Goal: Use online tool/utility: Utilize a website feature to perform a specific function

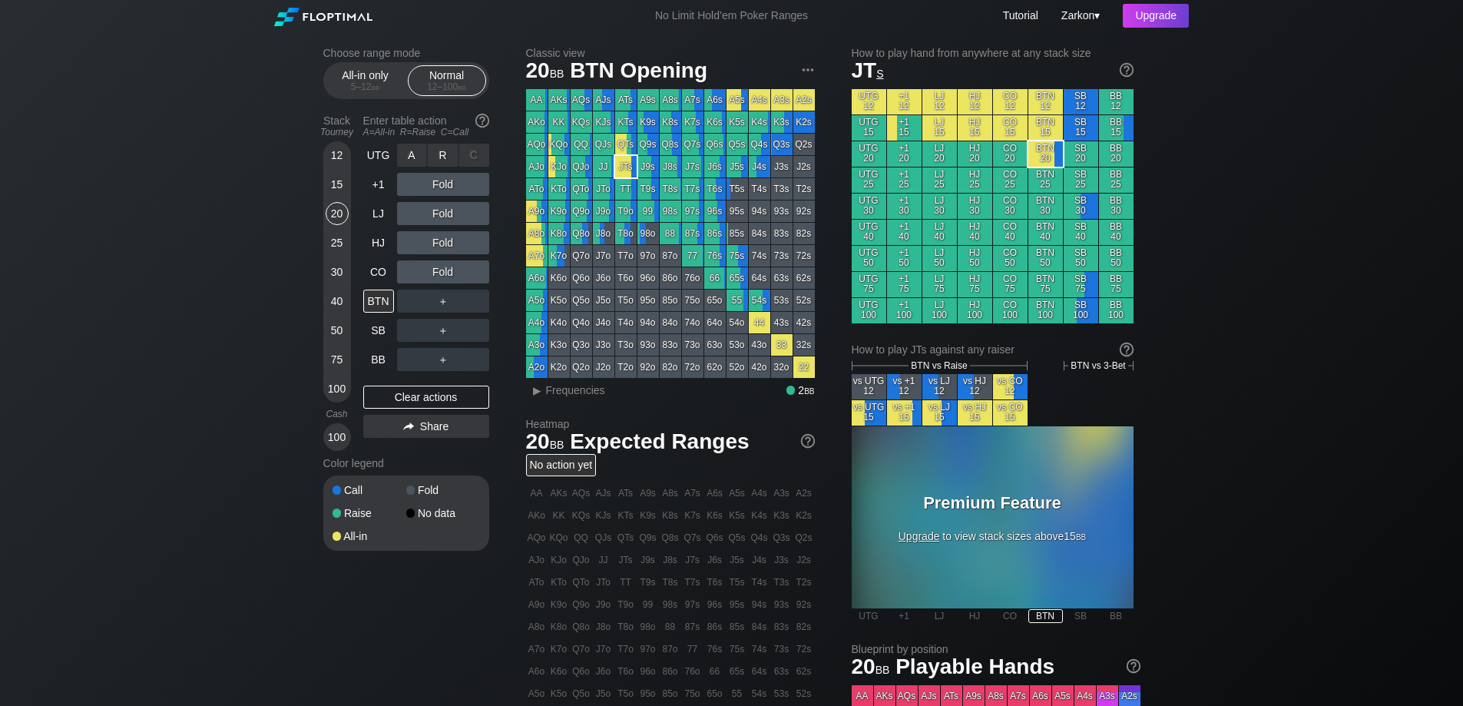
click at [472, 157] on div "C ✕" at bounding box center [474, 155] width 30 height 23
click at [437, 302] on div "＋" at bounding box center [443, 301] width 92 height 23
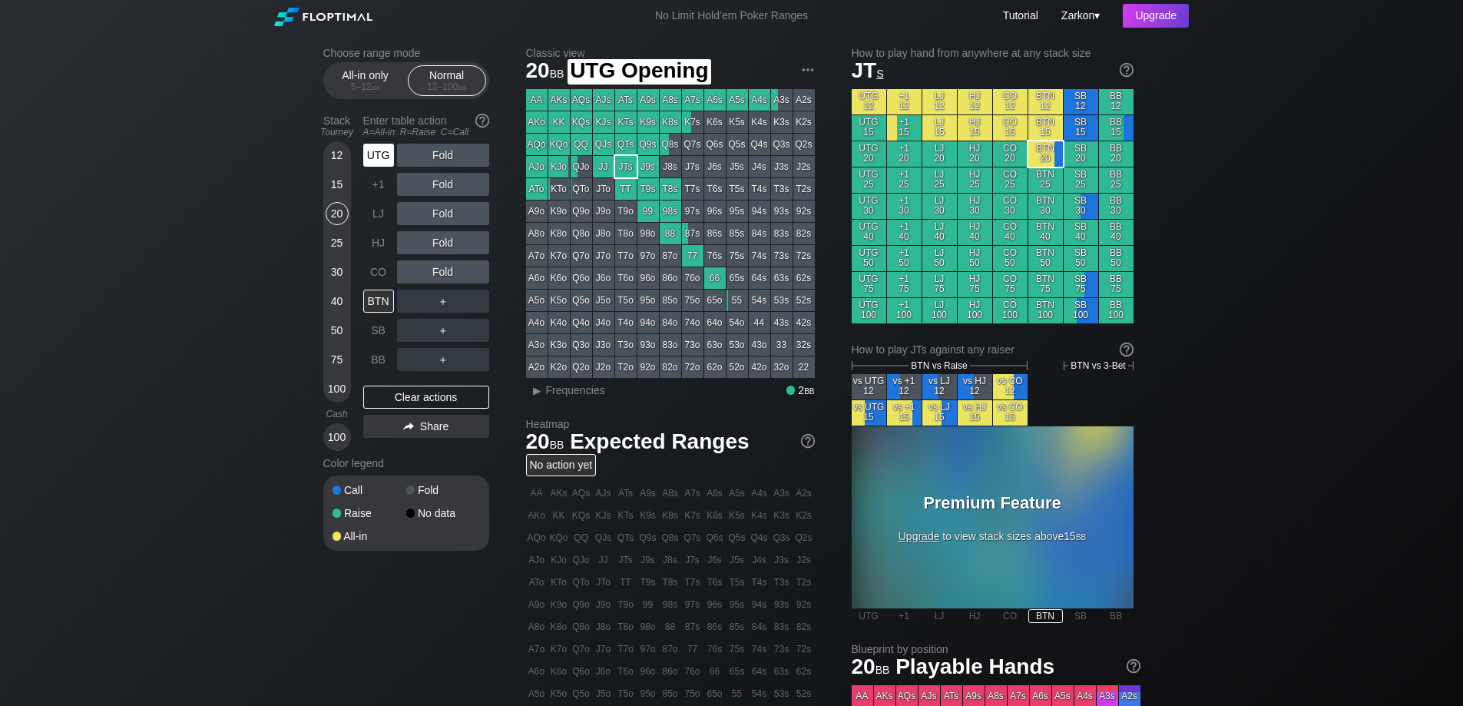
click at [370, 144] on div "UTG" at bounding box center [378, 155] width 31 height 23
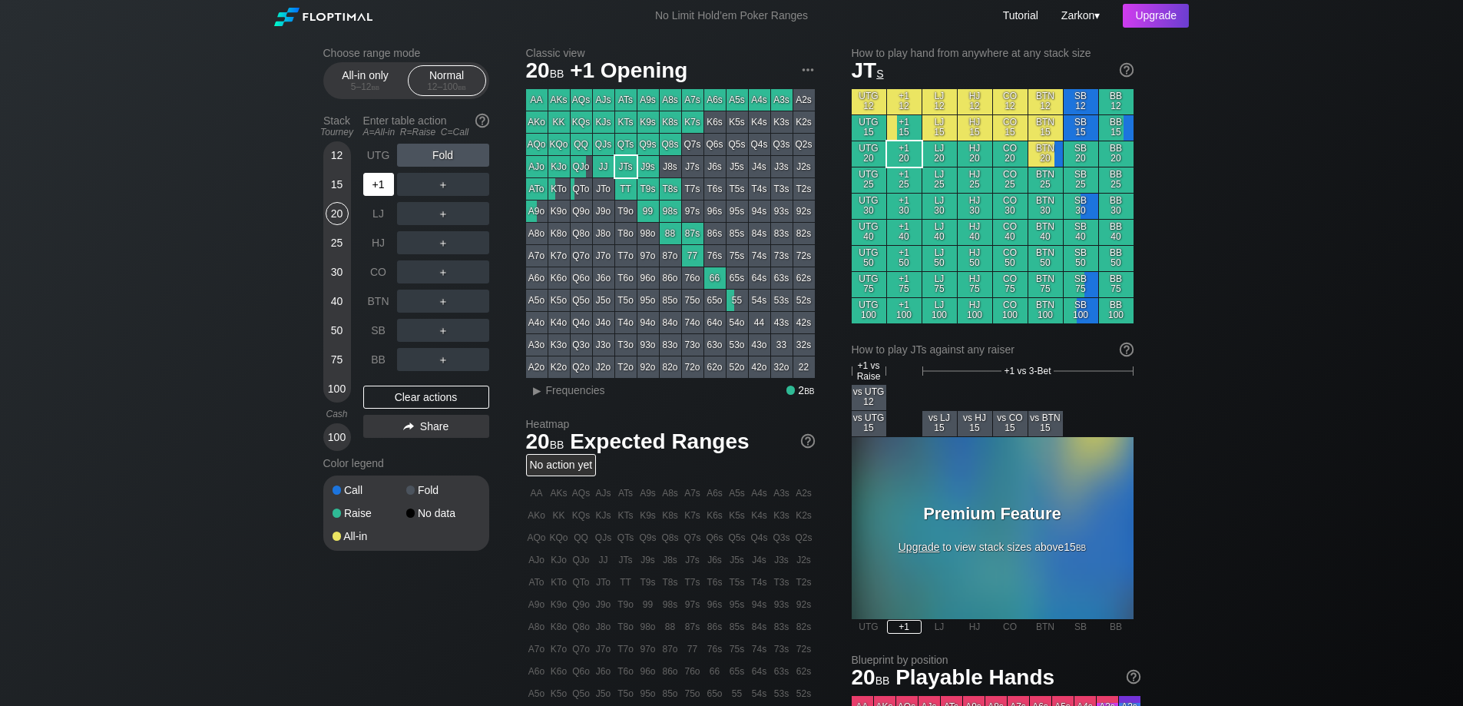
click at [374, 184] on div "+1" at bounding box center [378, 184] width 31 height 23
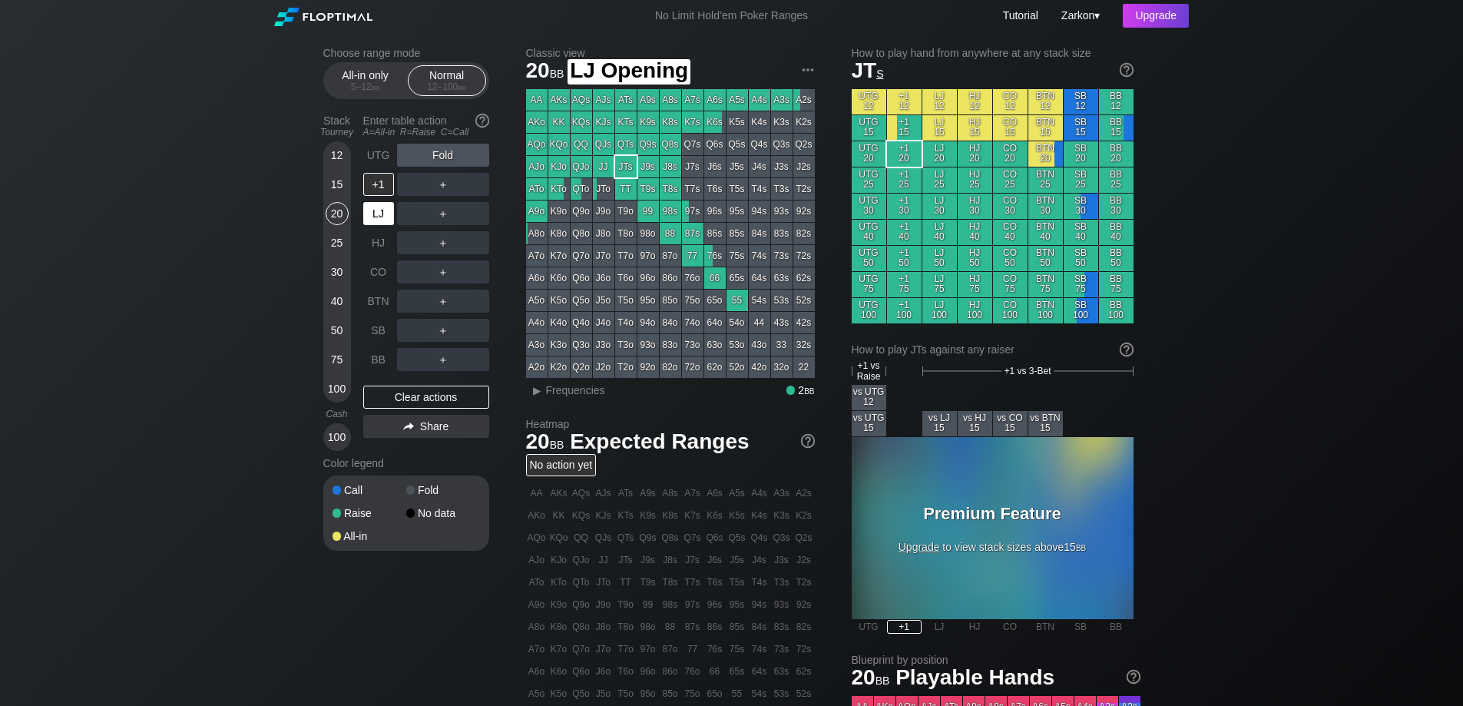
click at [380, 219] on div "LJ" at bounding box center [378, 213] width 31 height 23
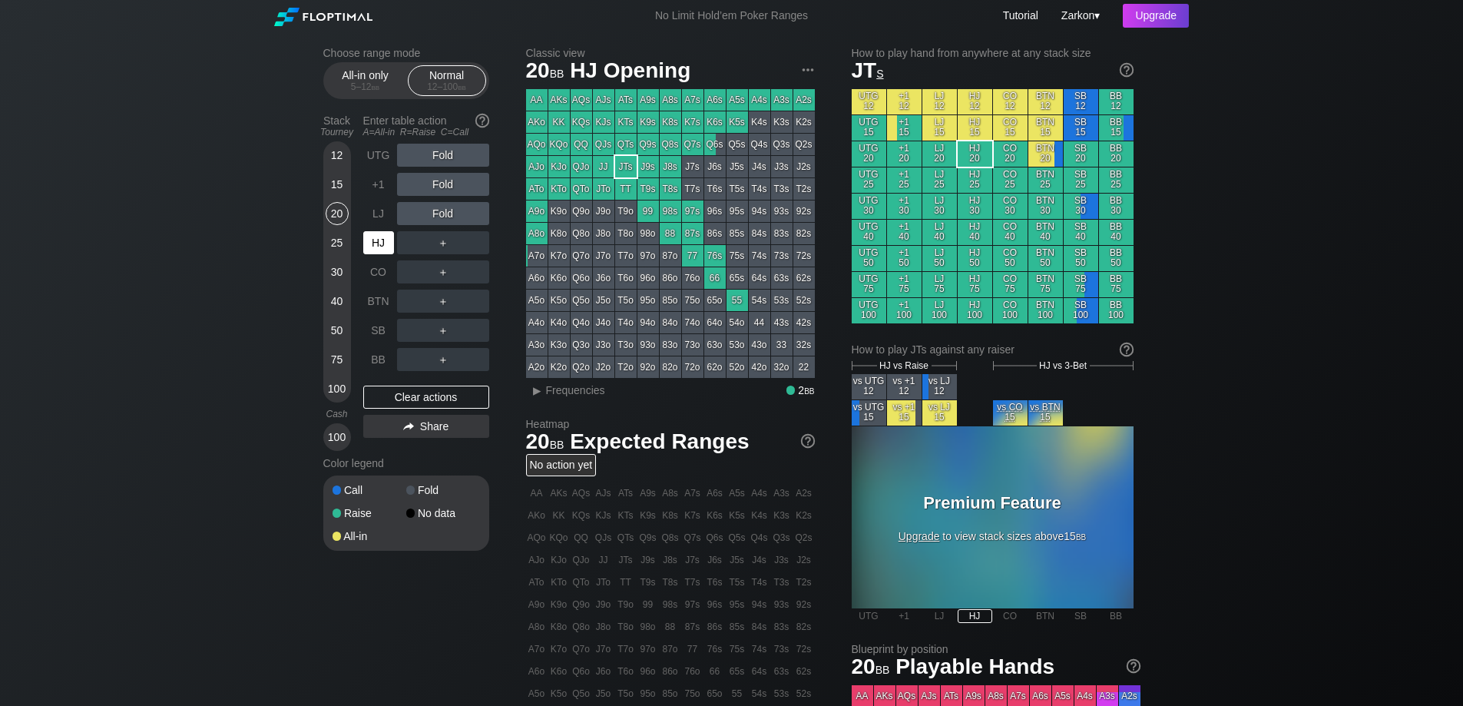
click at [383, 237] on div "HJ" at bounding box center [378, 242] width 31 height 23
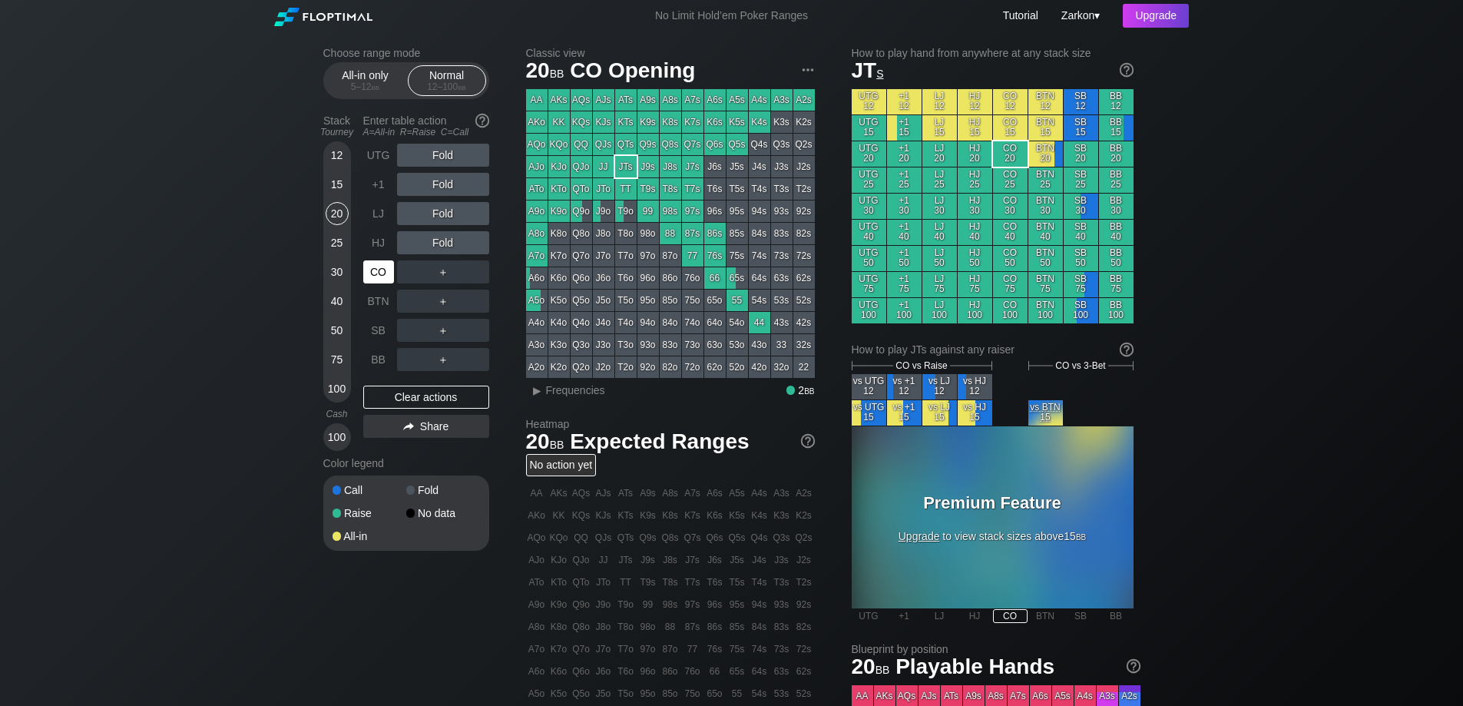
click at [376, 273] on div "CO" at bounding box center [378, 271] width 31 height 23
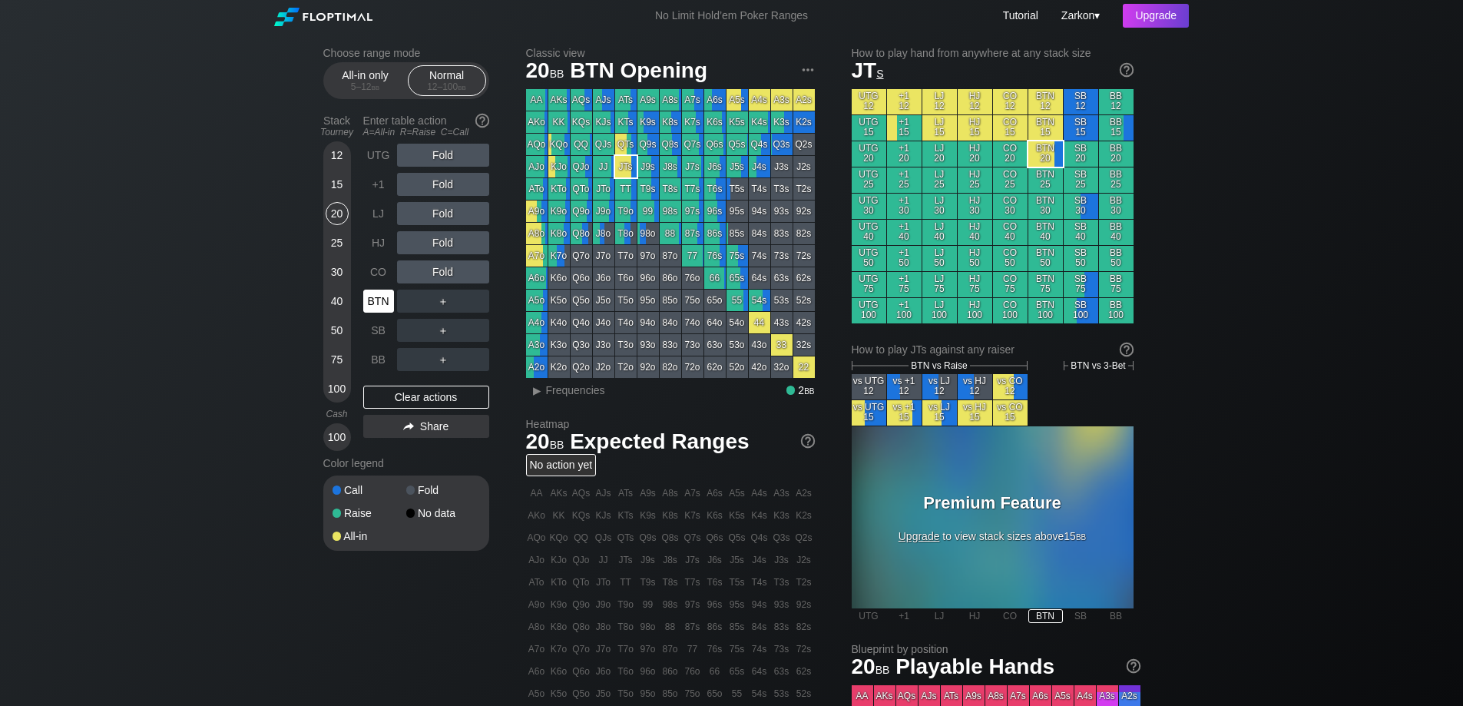
click at [369, 306] on div "BTN" at bounding box center [378, 301] width 31 height 23
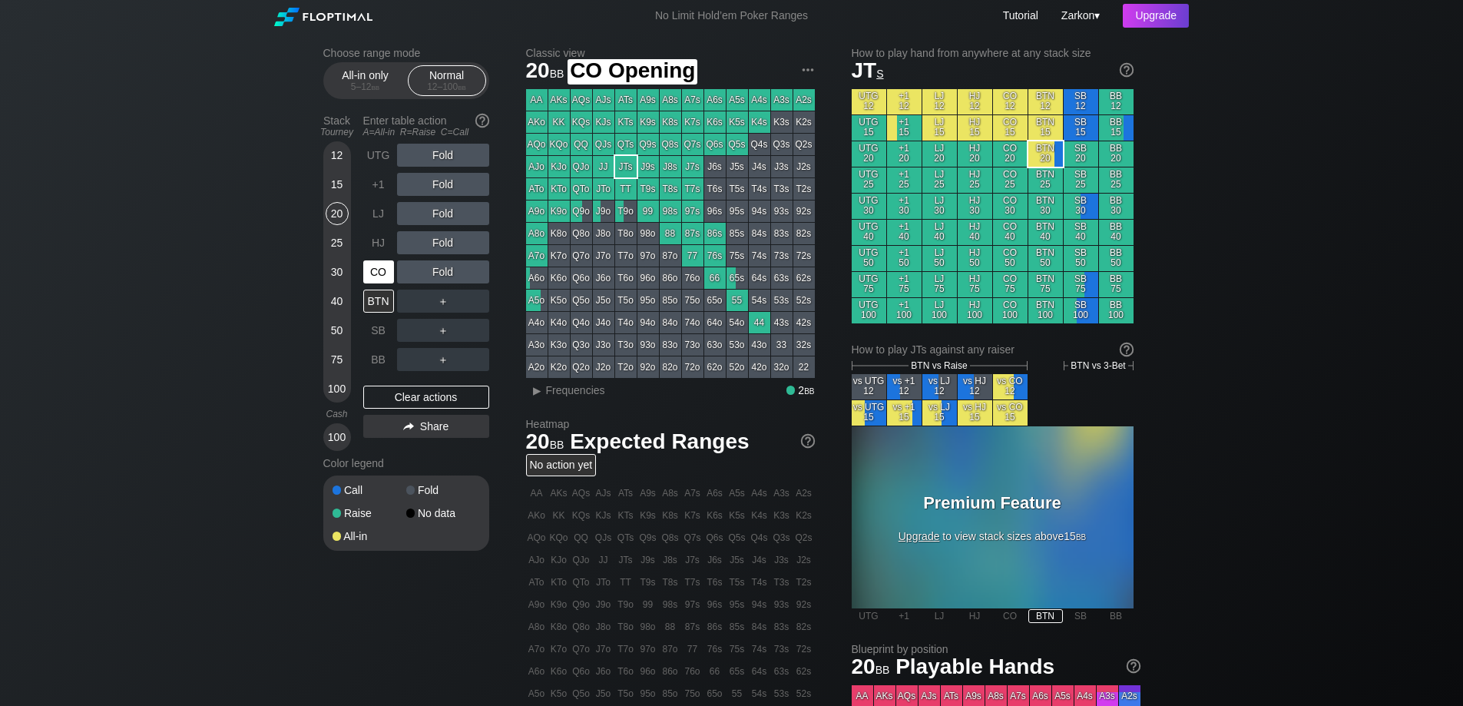
click at [378, 269] on div "CO" at bounding box center [378, 271] width 31 height 23
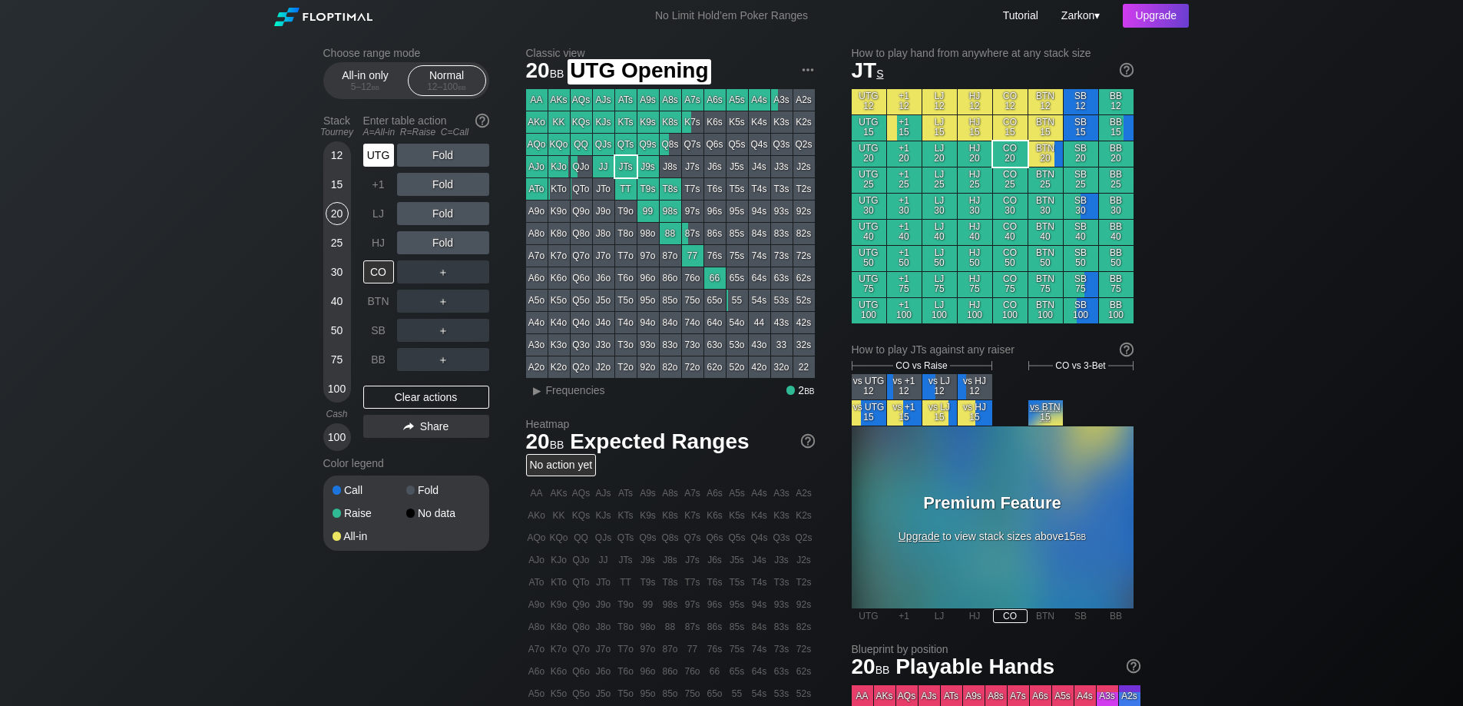
click at [384, 151] on div "UTG" at bounding box center [378, 155] width 31 height 23
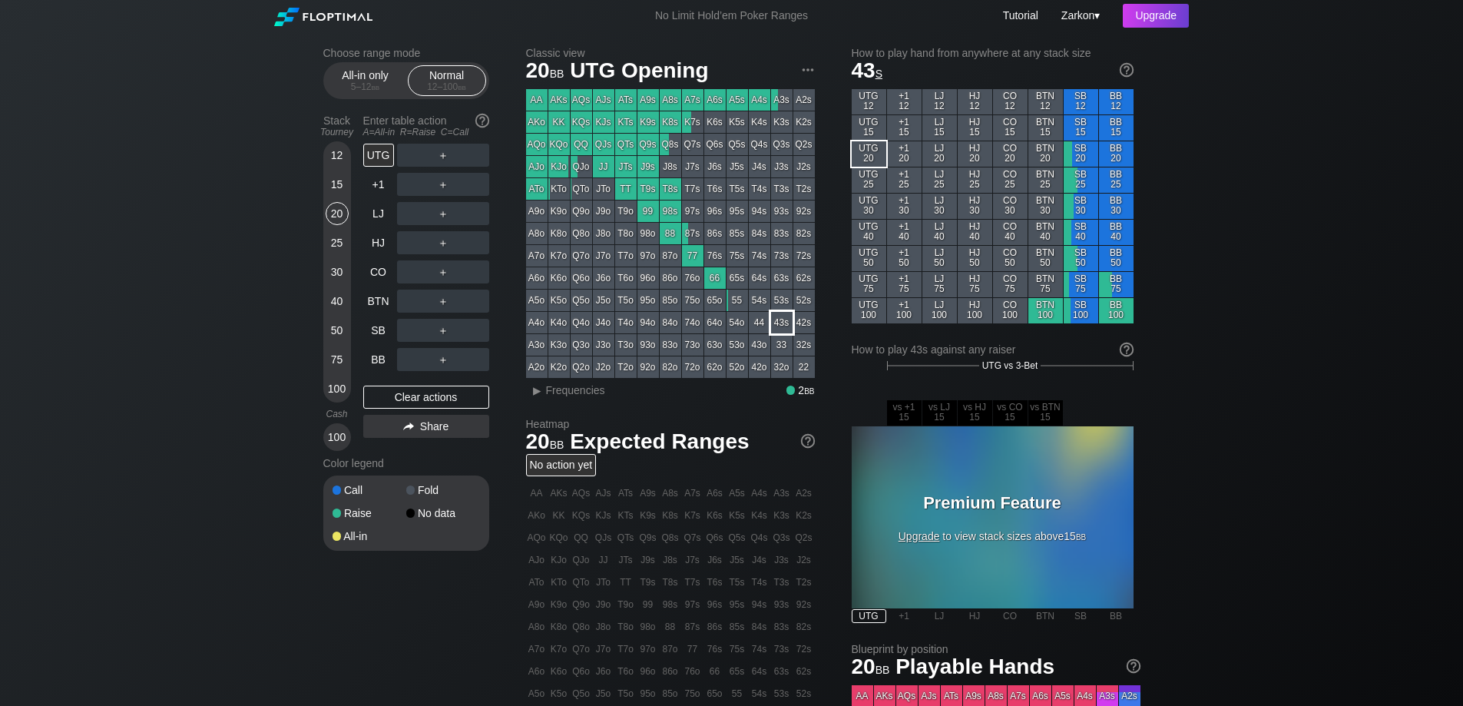
click at [782, 323] on div "43s" at bounding box center [782, 323] width 22 height 22
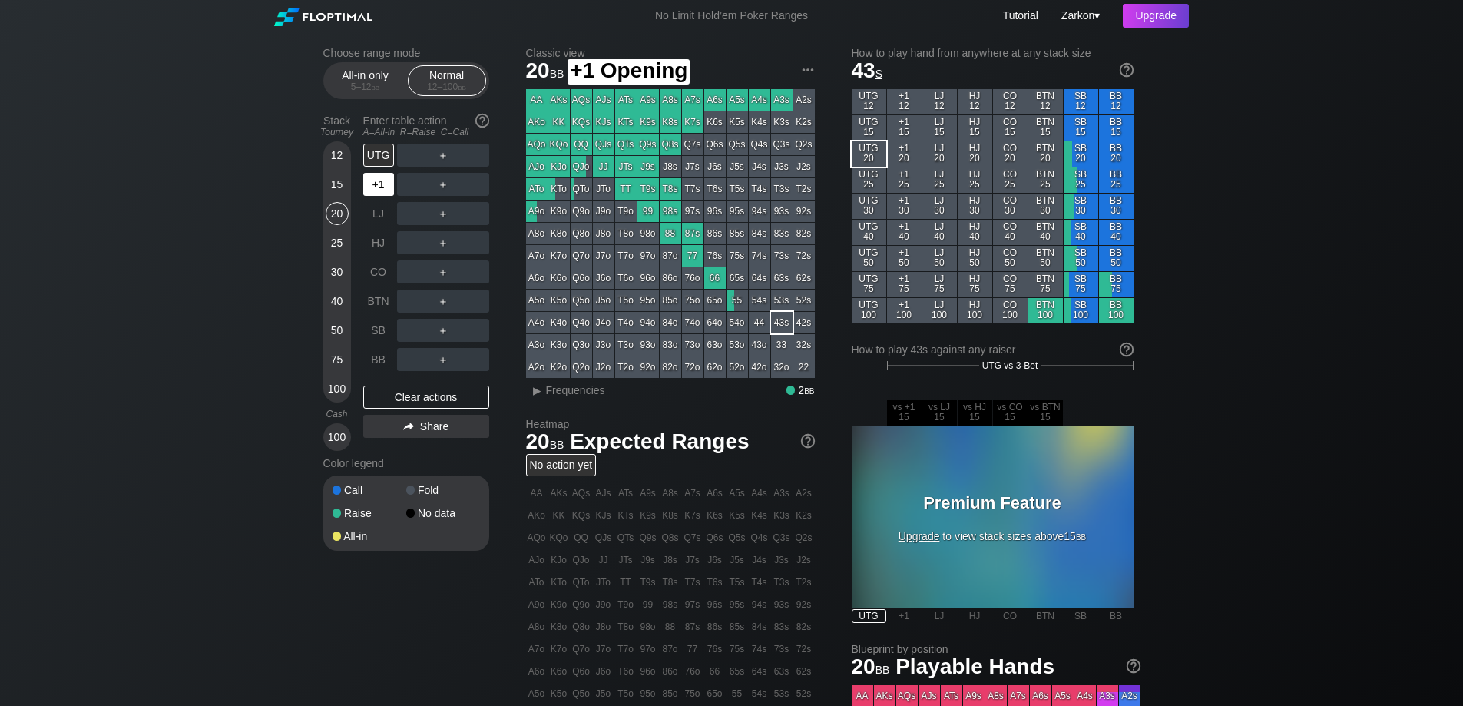
click at [376, 194] on div "+1" at bounding box center [378, 184] width 31 height 23
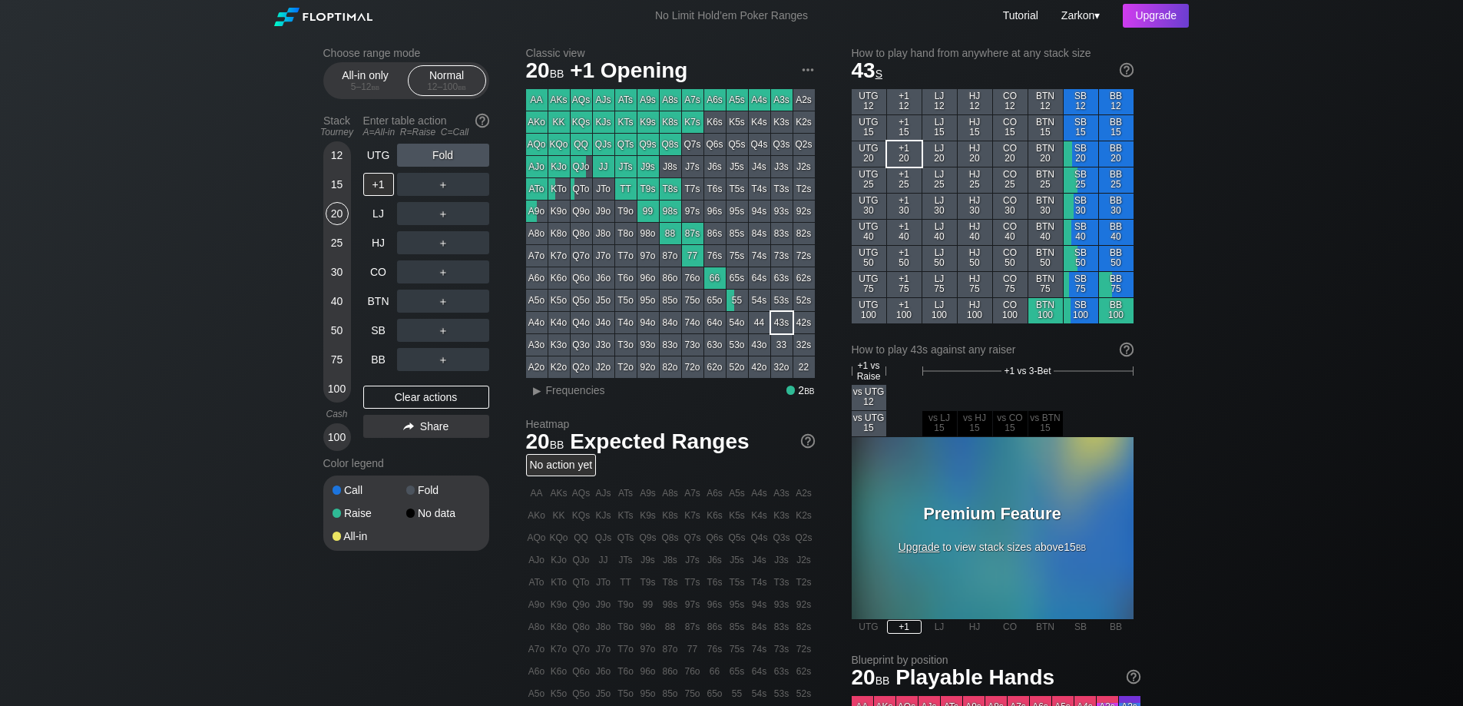
click at [550, 468] on div "No action yet" at bounding box center [561, 465] width 71 height 22
click at [809, 439] on img at bounding box center [808, 440] width 17 height 17
click at [1013, 15] on link "Tutorial" at bounding box center [1020, 15] width 35 height 12
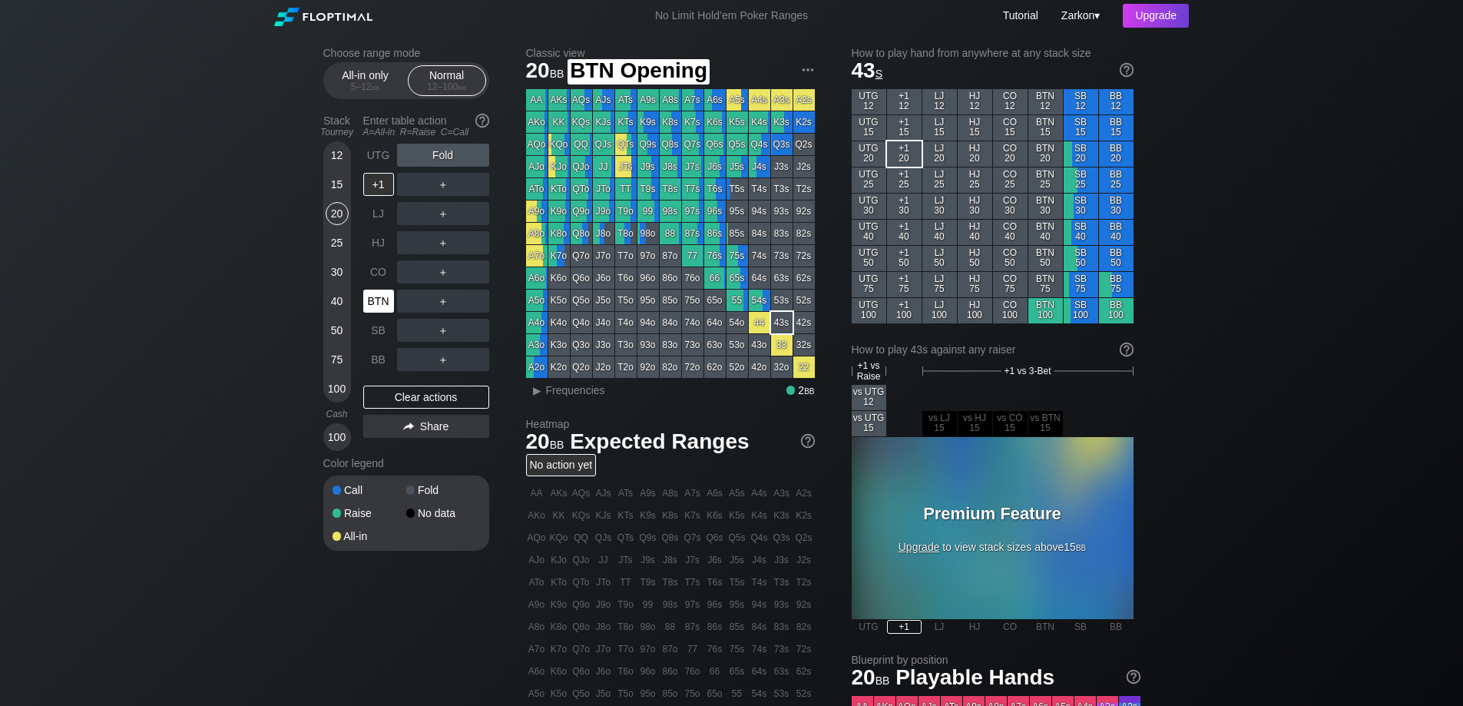
click at [378, 307] on div "BTN" at bounding box center [378, 301] width 31 height 23
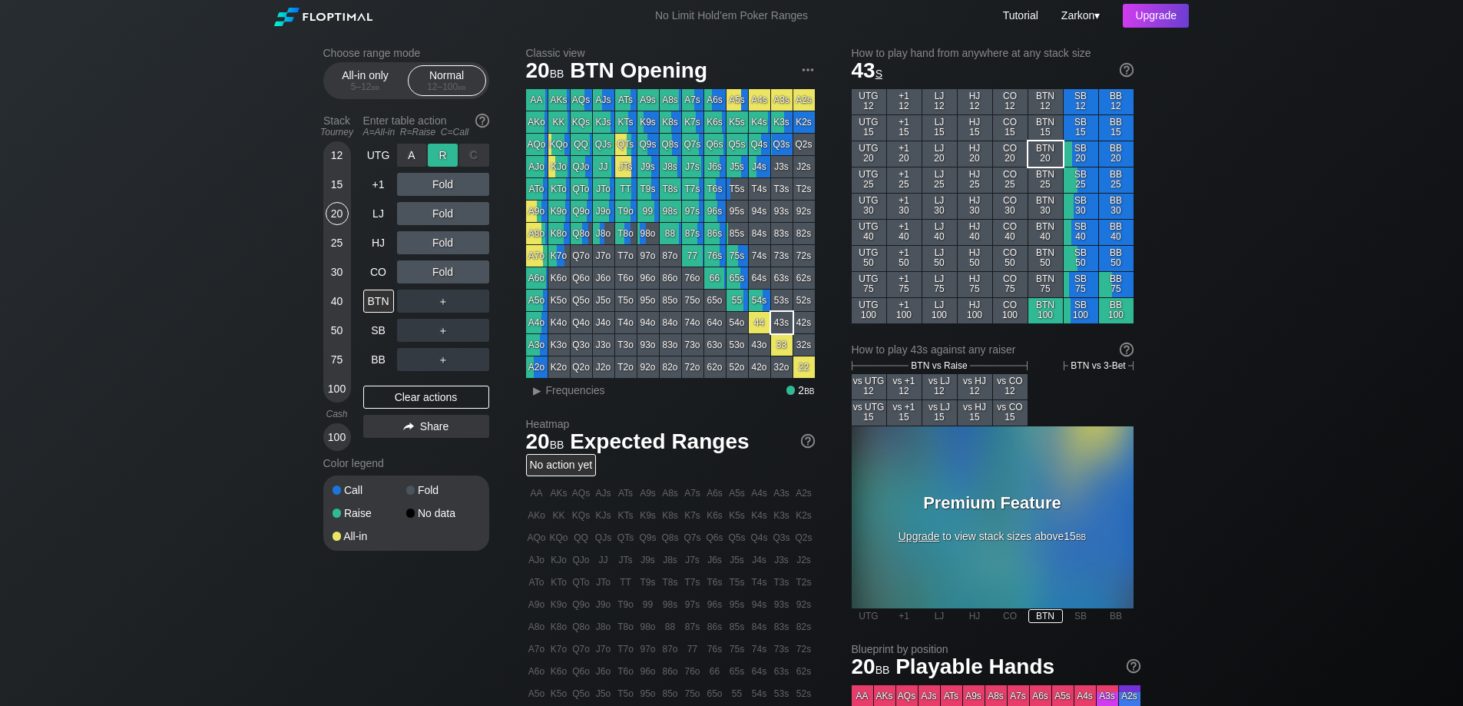
click at [436, 156] on div "R ✕" at bounding box center [443, 155] width 30 height 23
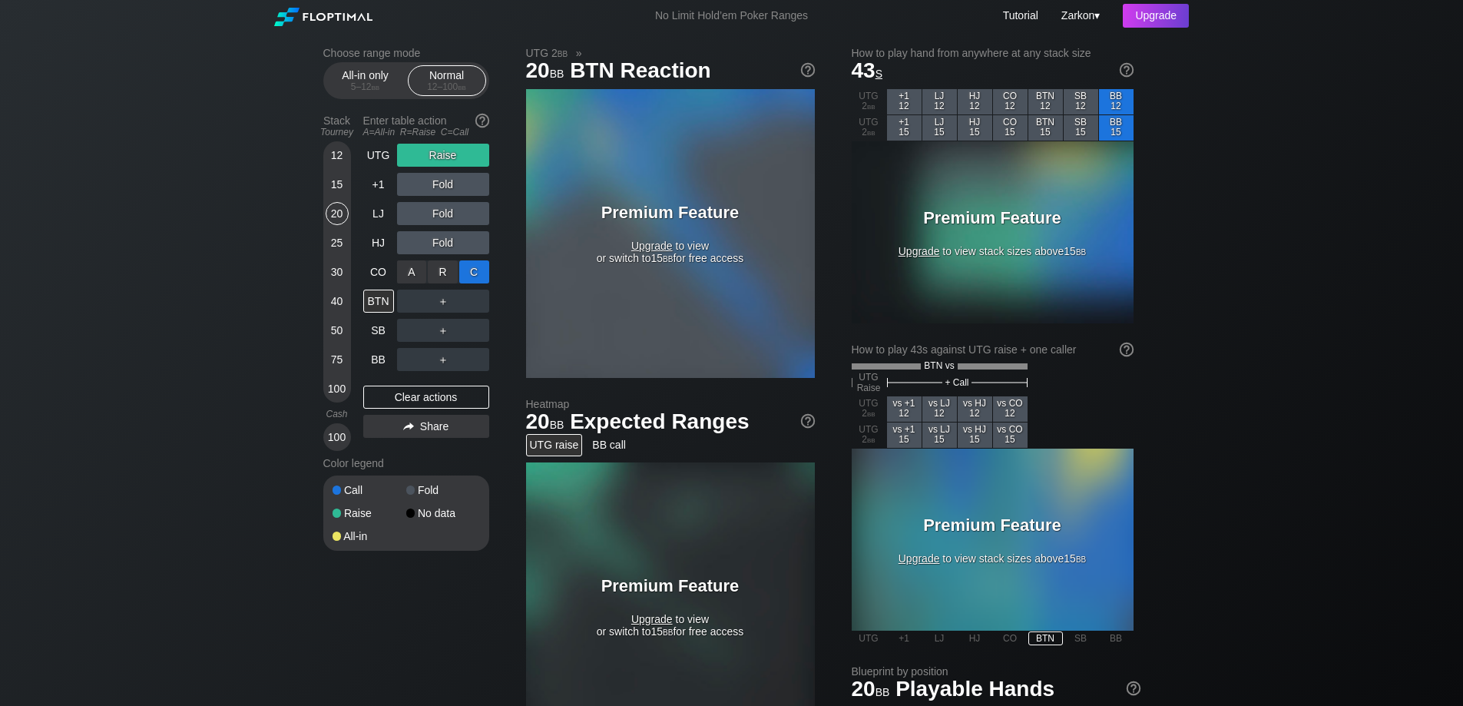
click at [471, 277] on div "C ✕" at bounding box center [474, 271] width 30 height 23
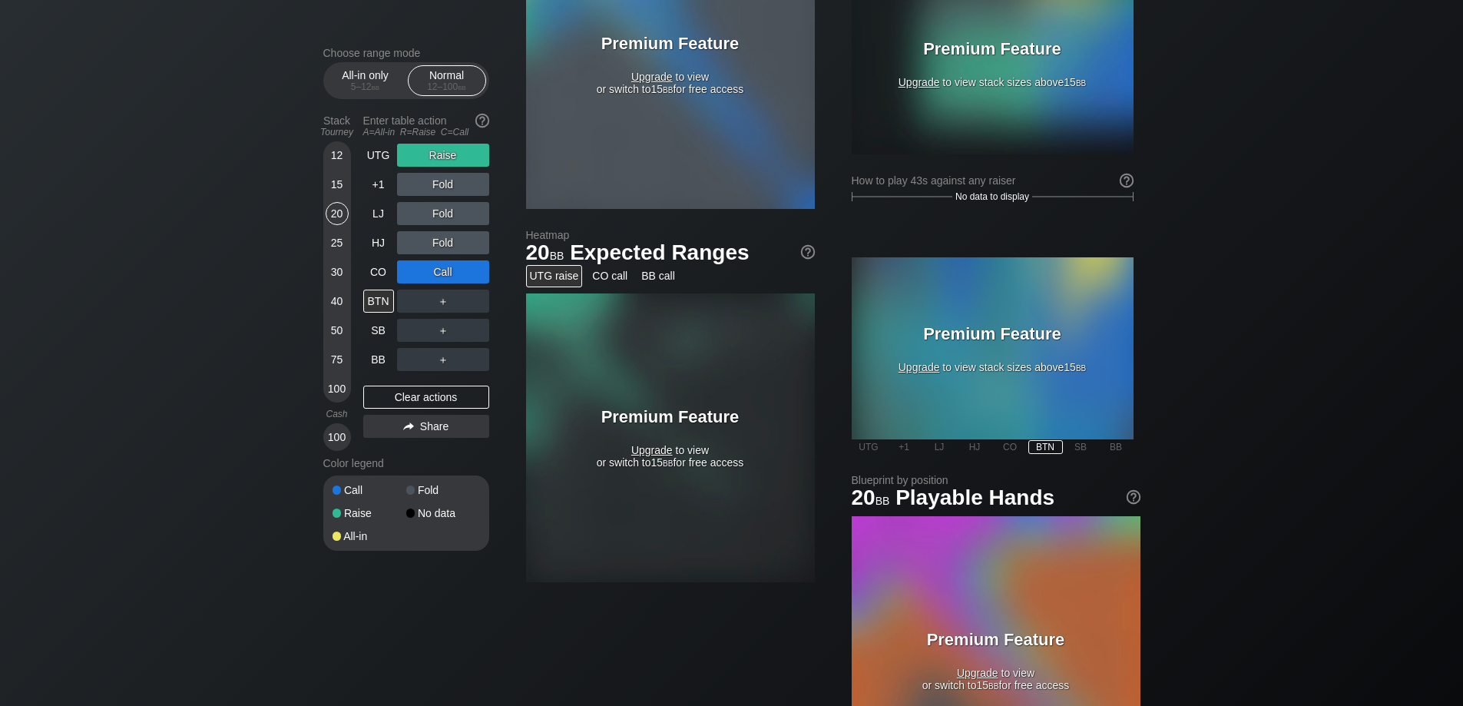
scroll to position [154, 0]
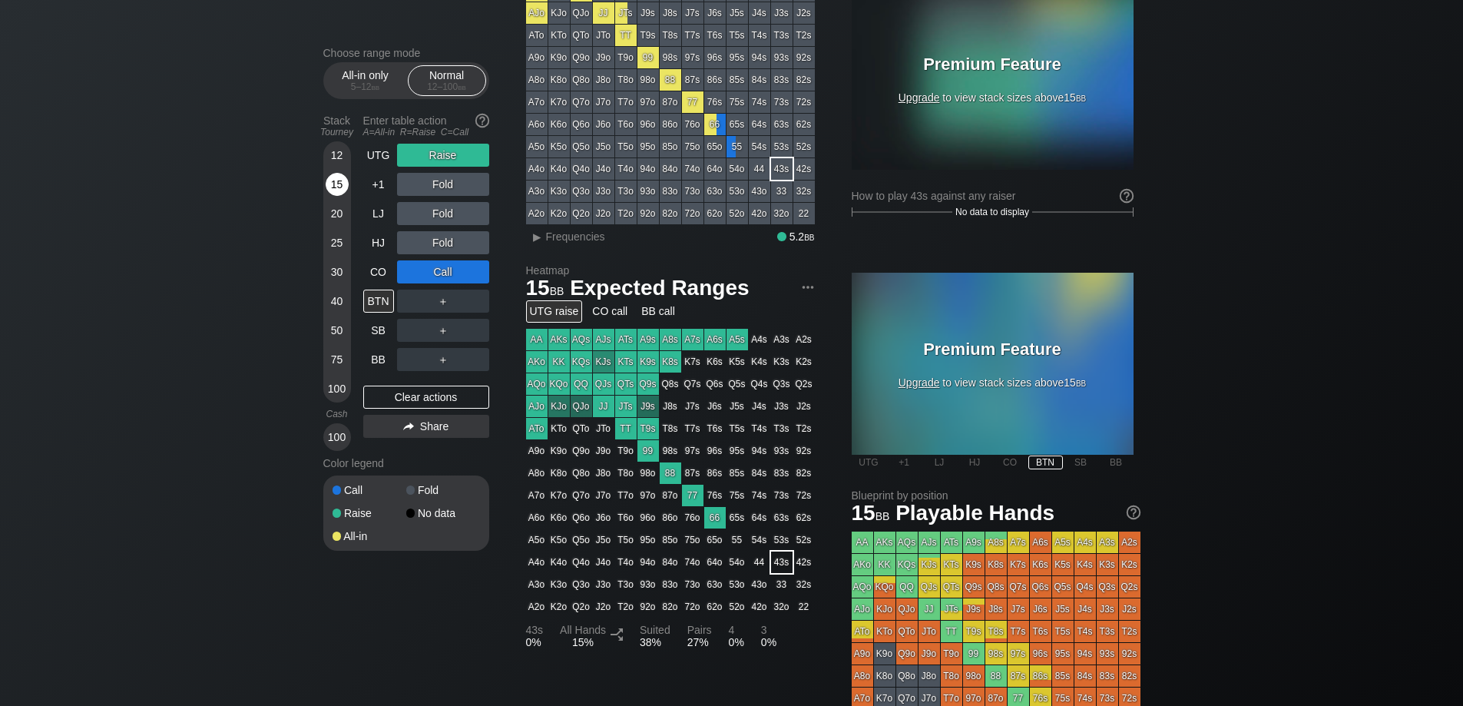
click at [334, 179] on div "15" at bounding box center [337, 184] width 23 height 23
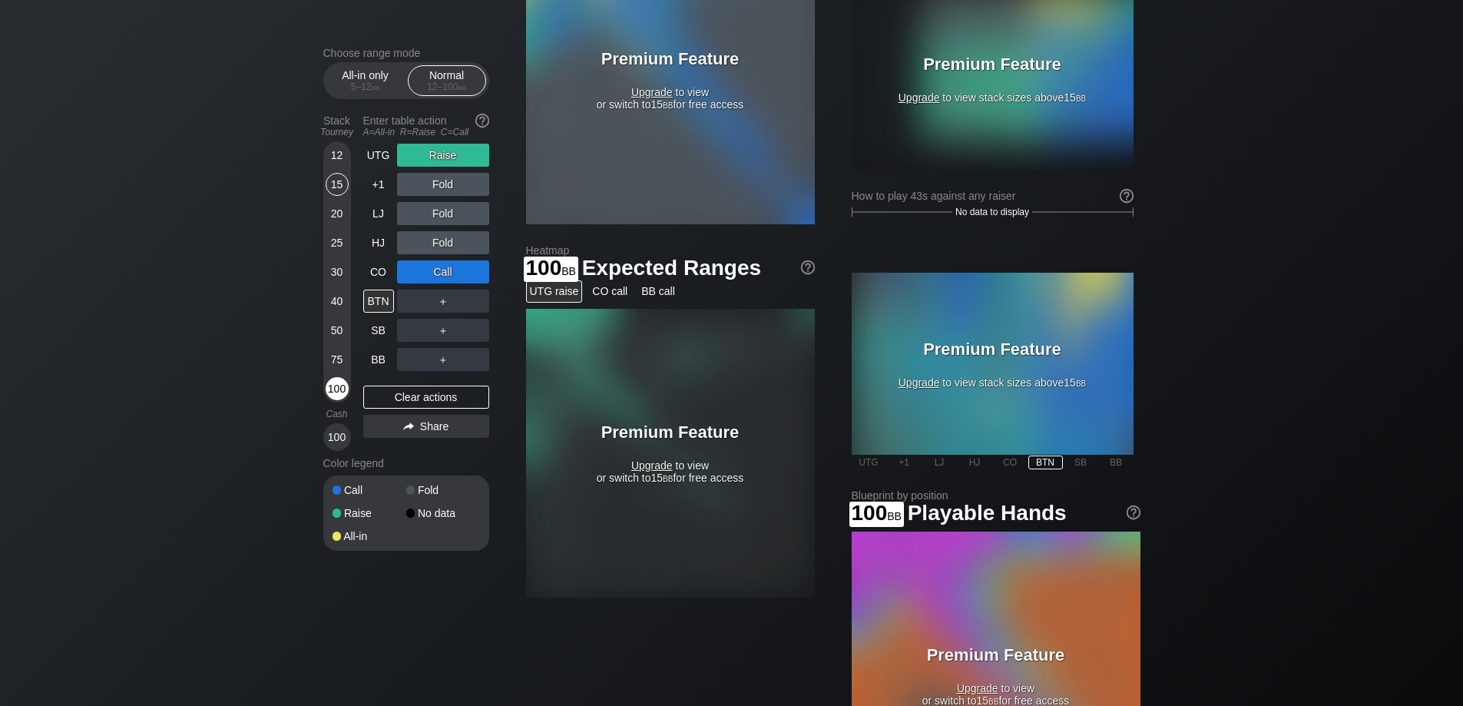
click at [330, 396] on div "100" at bounding box center [337, 388] width 23 height 23
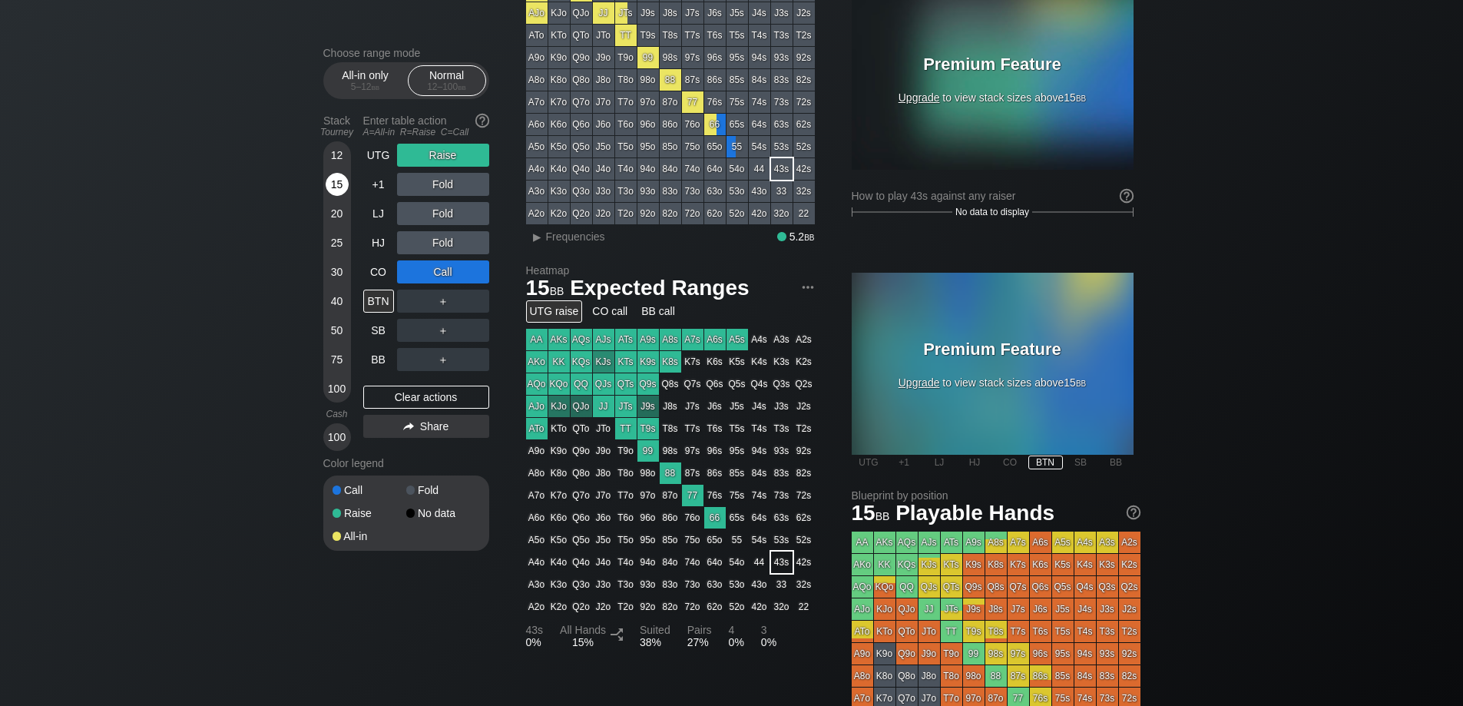
click at [344, 178] on div "15" at bounding box center [337, 184] width 23 height 23
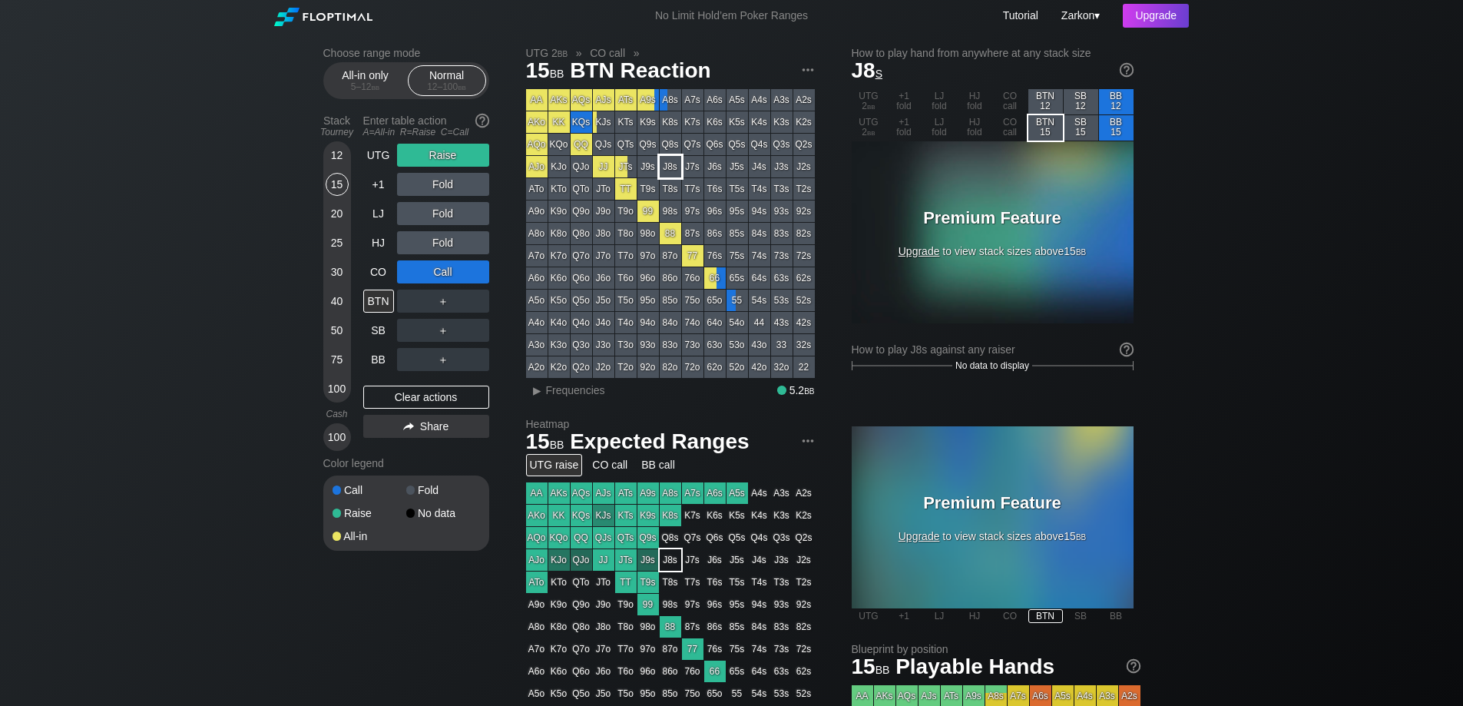
click at [673, 169] on div "J8s" at bounding box center [671, 167] width 22 height 22
click at [578, 142] on div "QQ" at bounding box center [582, 145] width 22 height 22
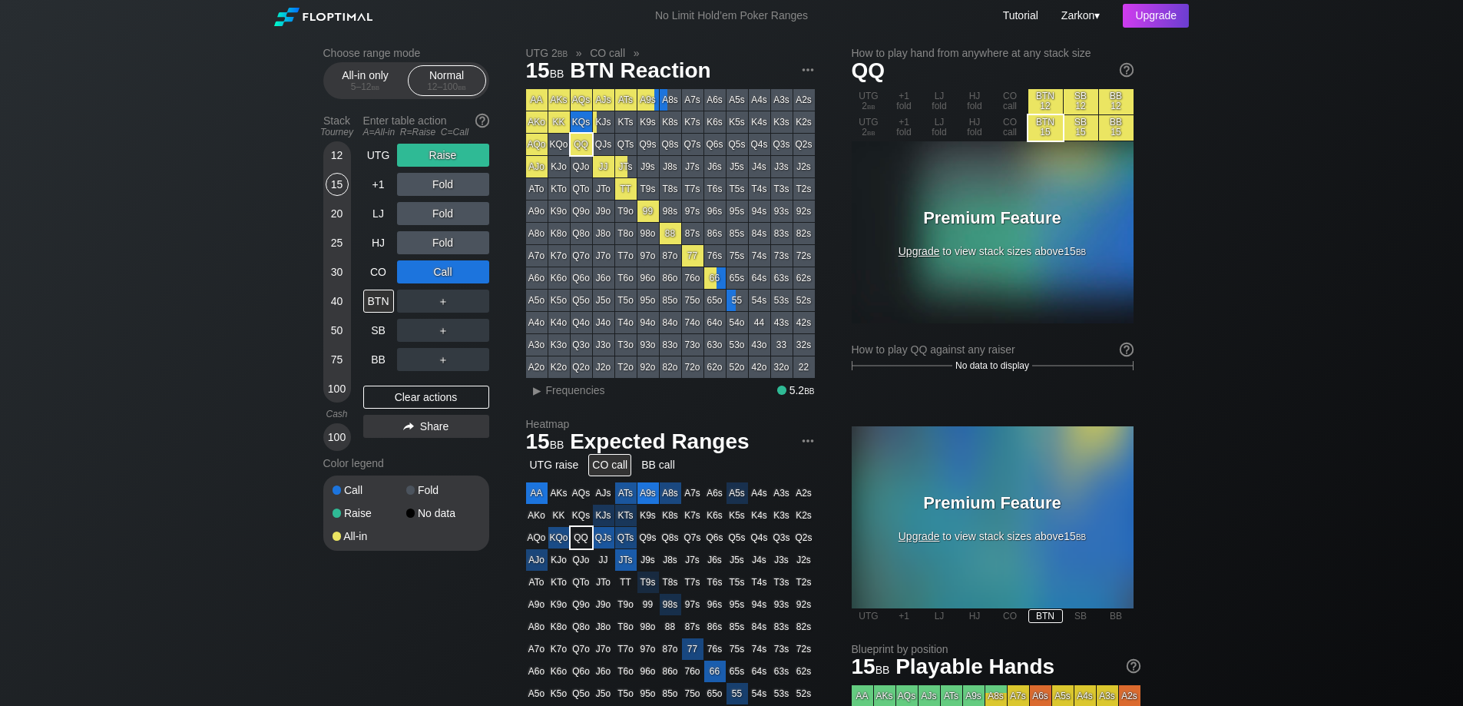
click at [615, 465] on div "CO call" at bounding box center [609, 465] width 43 height 22
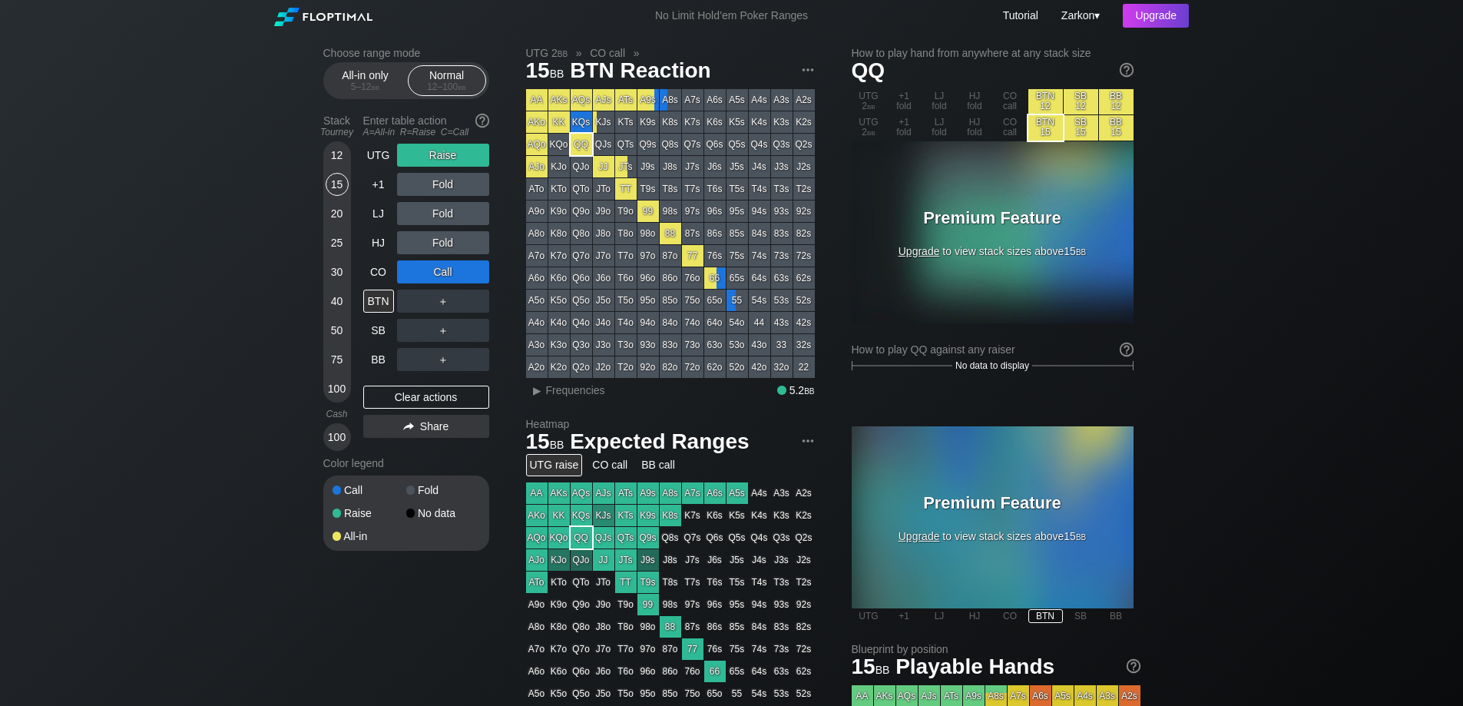
click at [556, 462] on div "UTG raise" at bounding box center [554, 465] width 57 height 22
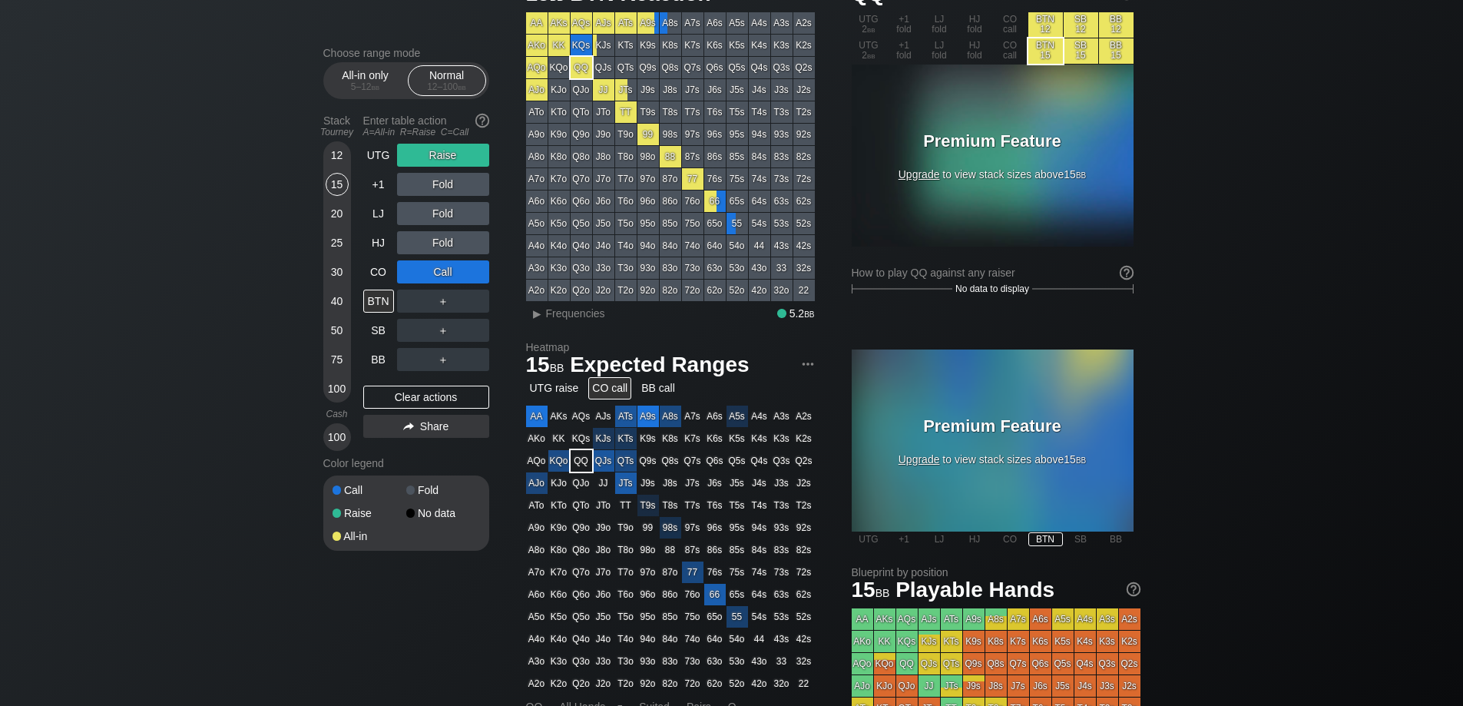
click at [614, 388] on div "CO call" at bounding box center [609, 388] width 43 height 22
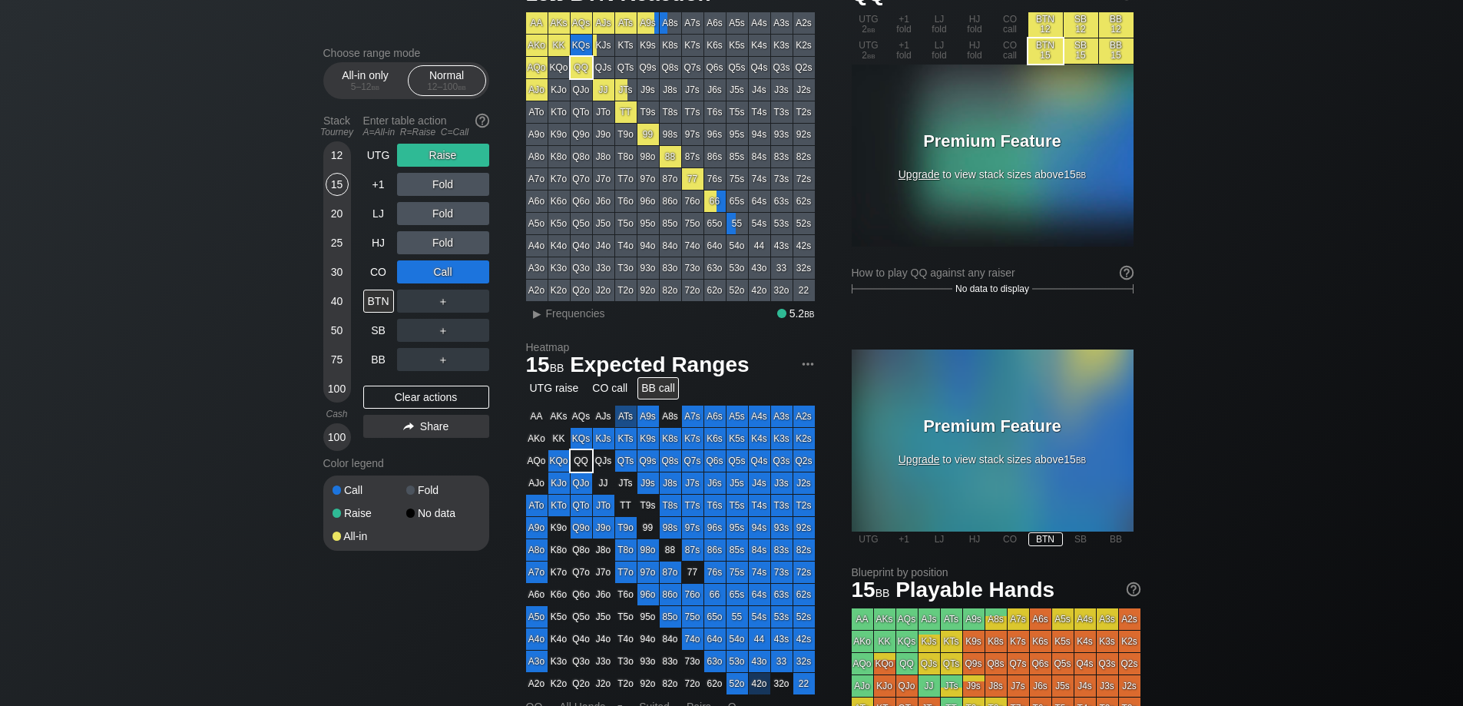
click at [654, 385] on div "BB call" at bounding box center [658, 388] width 41 height 22
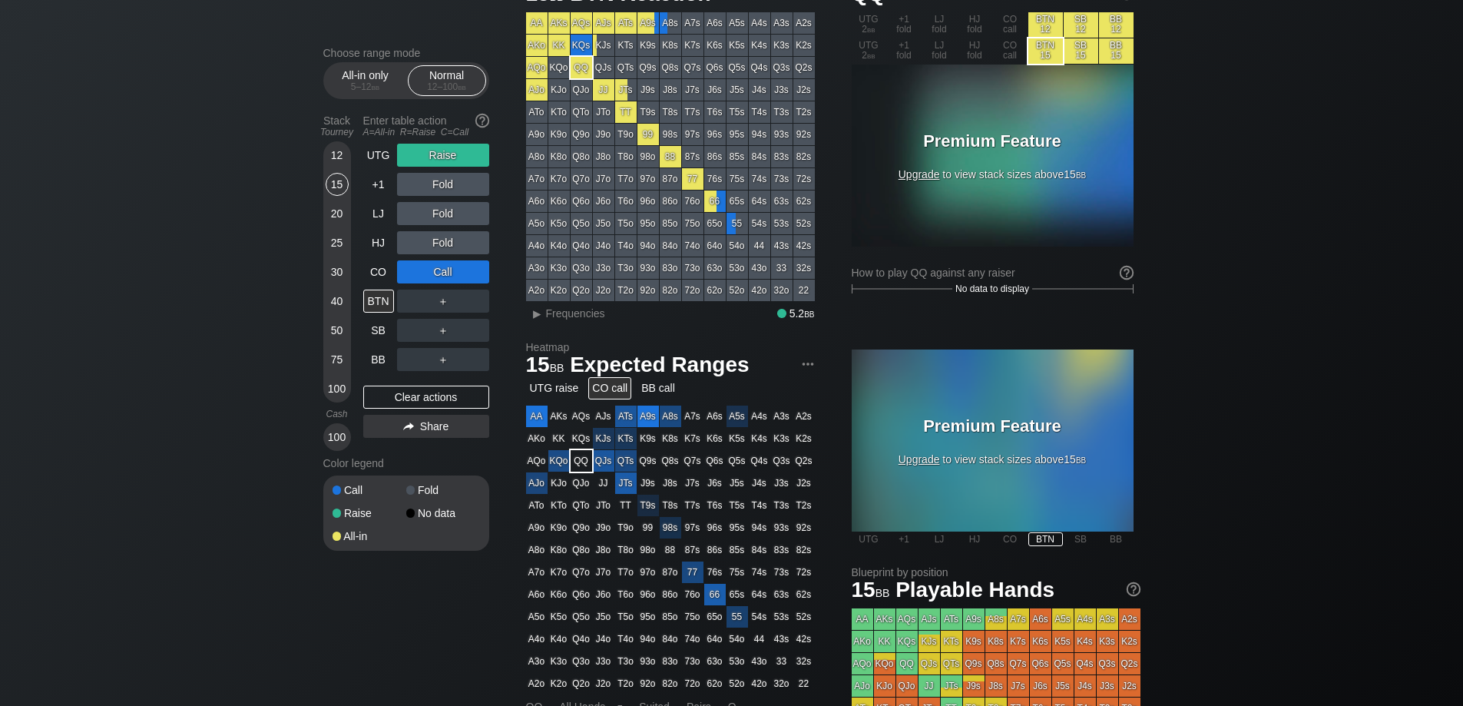
click at [615, 390] on div "CO call" at bounding box center [609, 388] width 43 height 22
click at [924, 168] on span "Upgrade" at bounding box center [919, 174] width 41 height 12
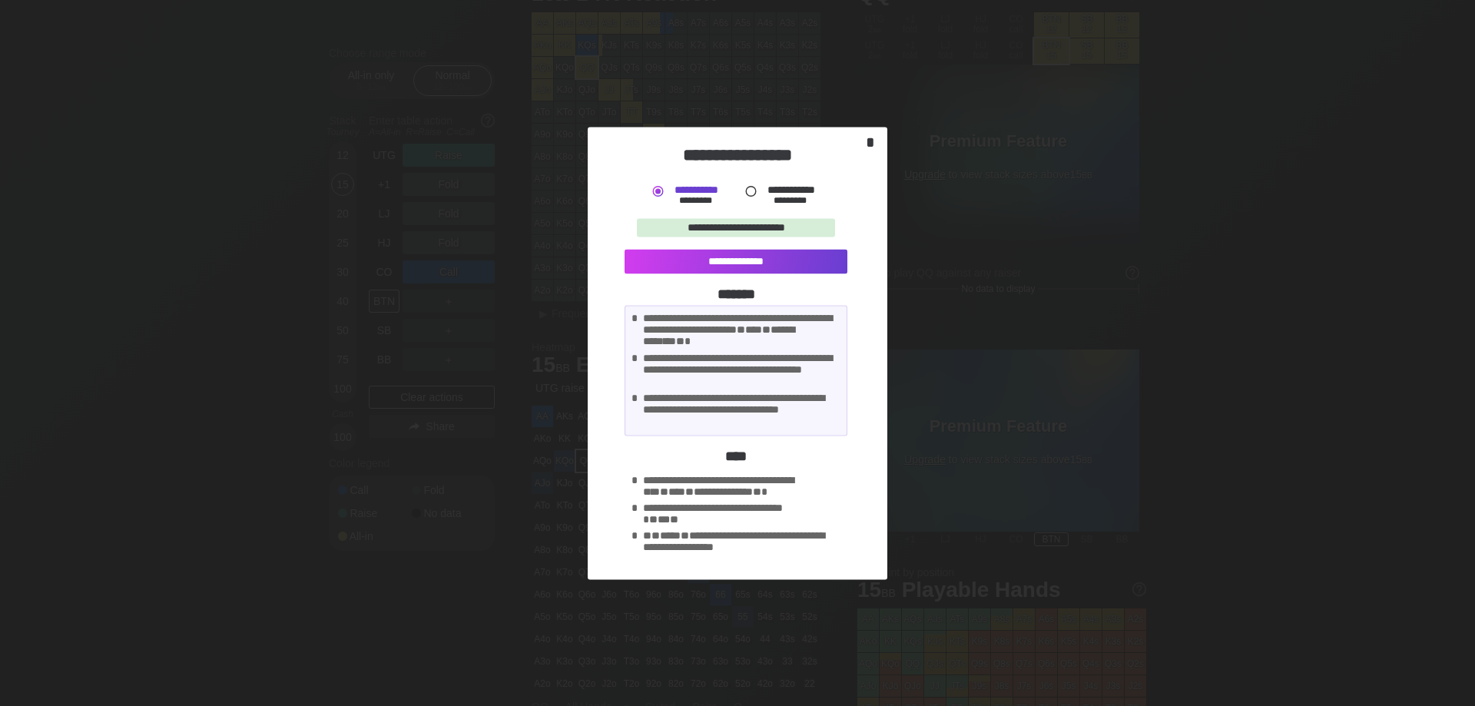
click at [873, 142] on div "*" at bounding box center [871, 142] width 22 height 18
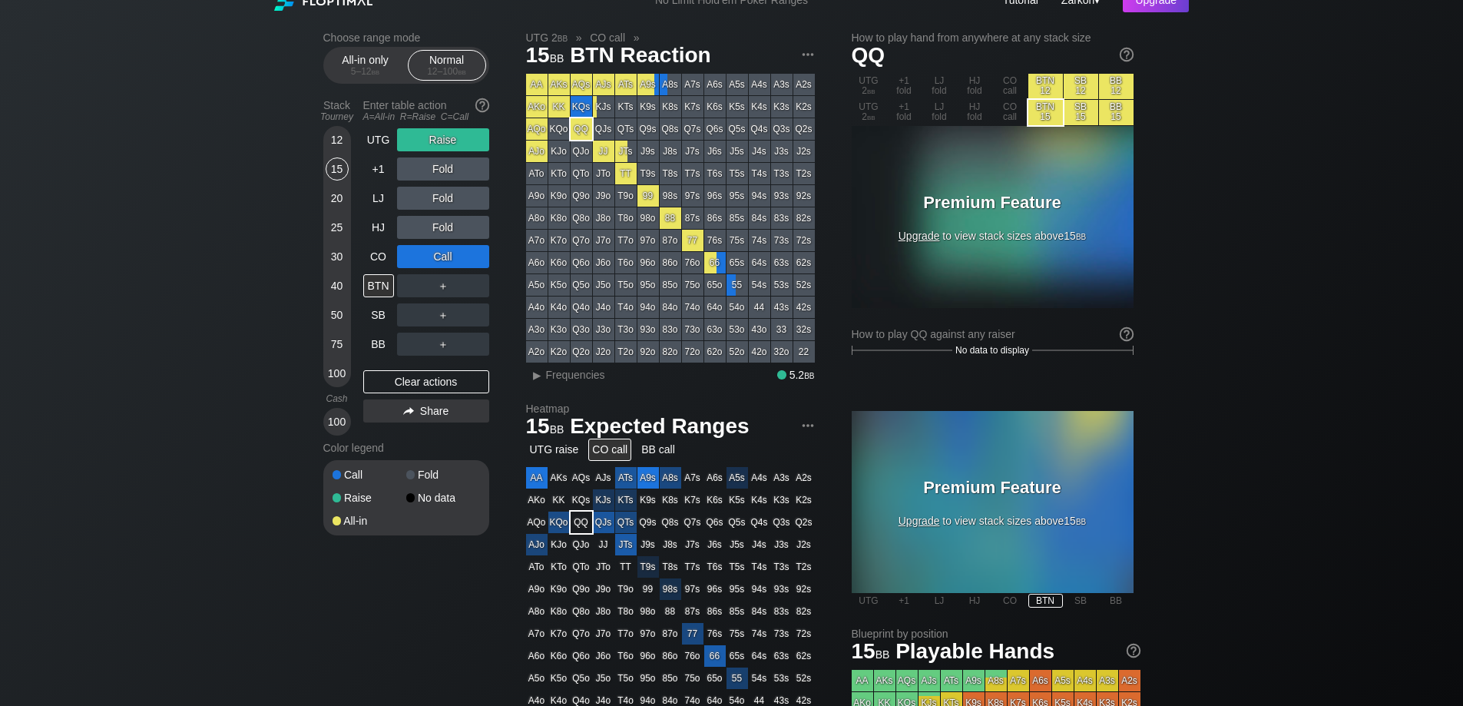
scroll to position [0, 0]
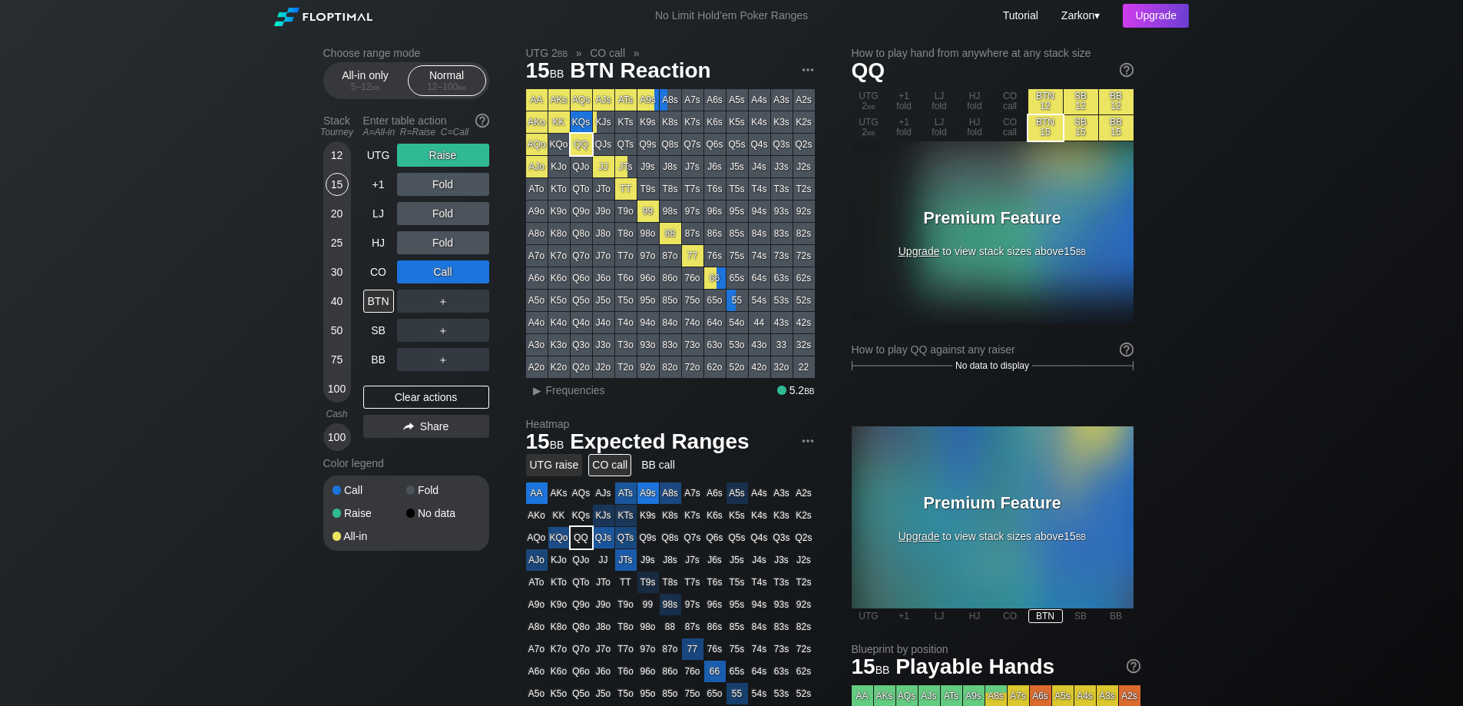
click at [560, 465] on div "UTG raise" at bounding box center [554, 465] width 57 height 22
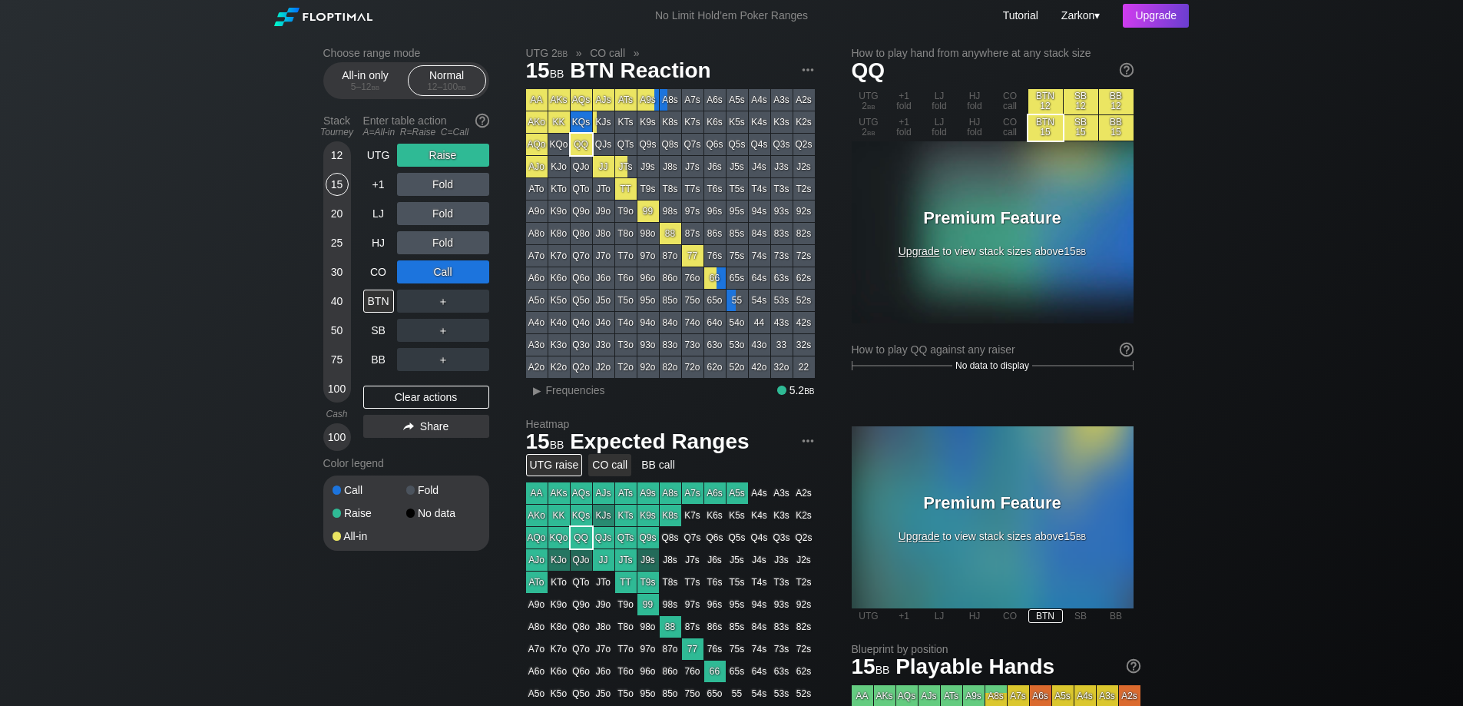
click at [595, 462] on div "CO call" at bounding box center [609, 465] width 43 height 22
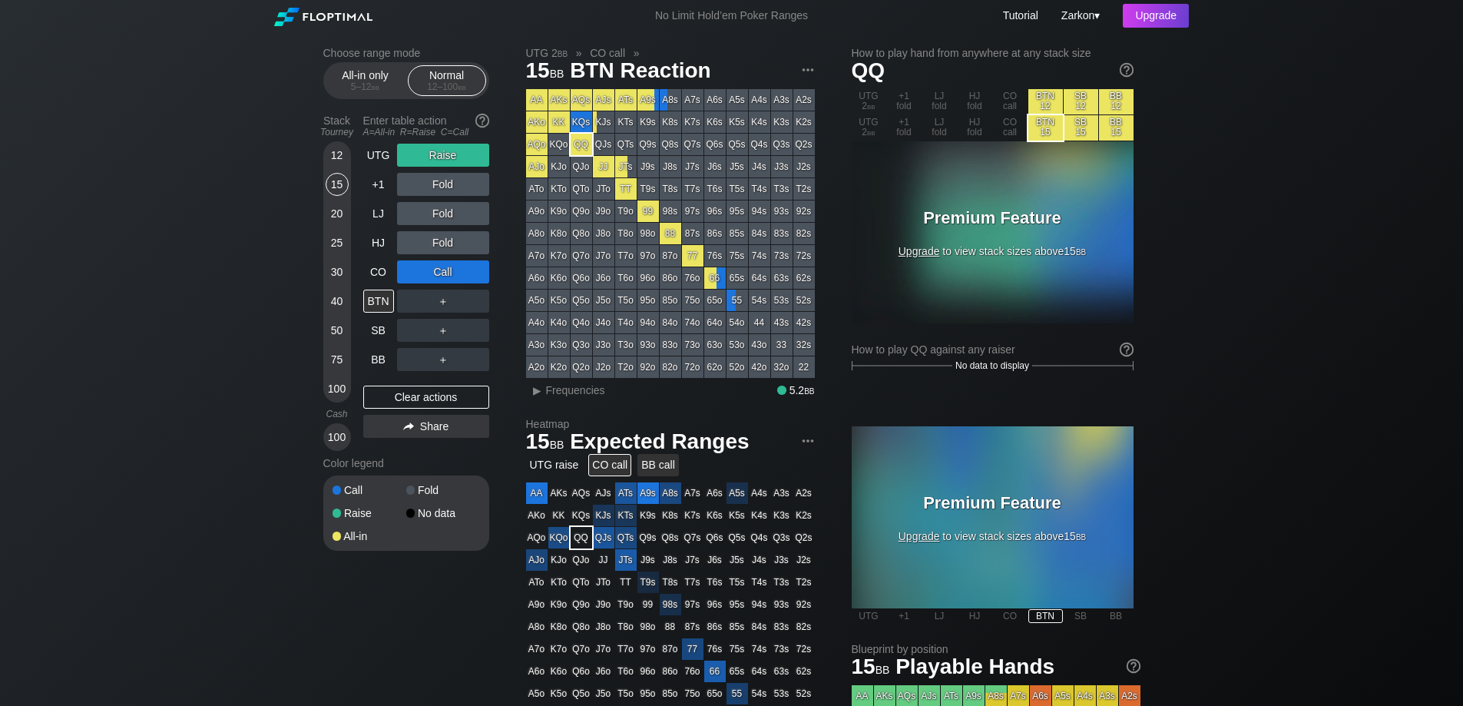
click at [672, 467] on div "BB call" at bounding box center [658, 465] width 41 height 22
click at [610, 474] on div "CO call" at bounding box center [609, 465] width 43 height 22
click at [542, 466] on div "UTG raise" at bounding box center [554, 465] width 57 height 22
click at [605, 463] on div "CO call" at bounding box center [609, 465] width 43 height 22
click at [667, 465] on div "BB call" at bounding box center [658, 465] width 41 height 22
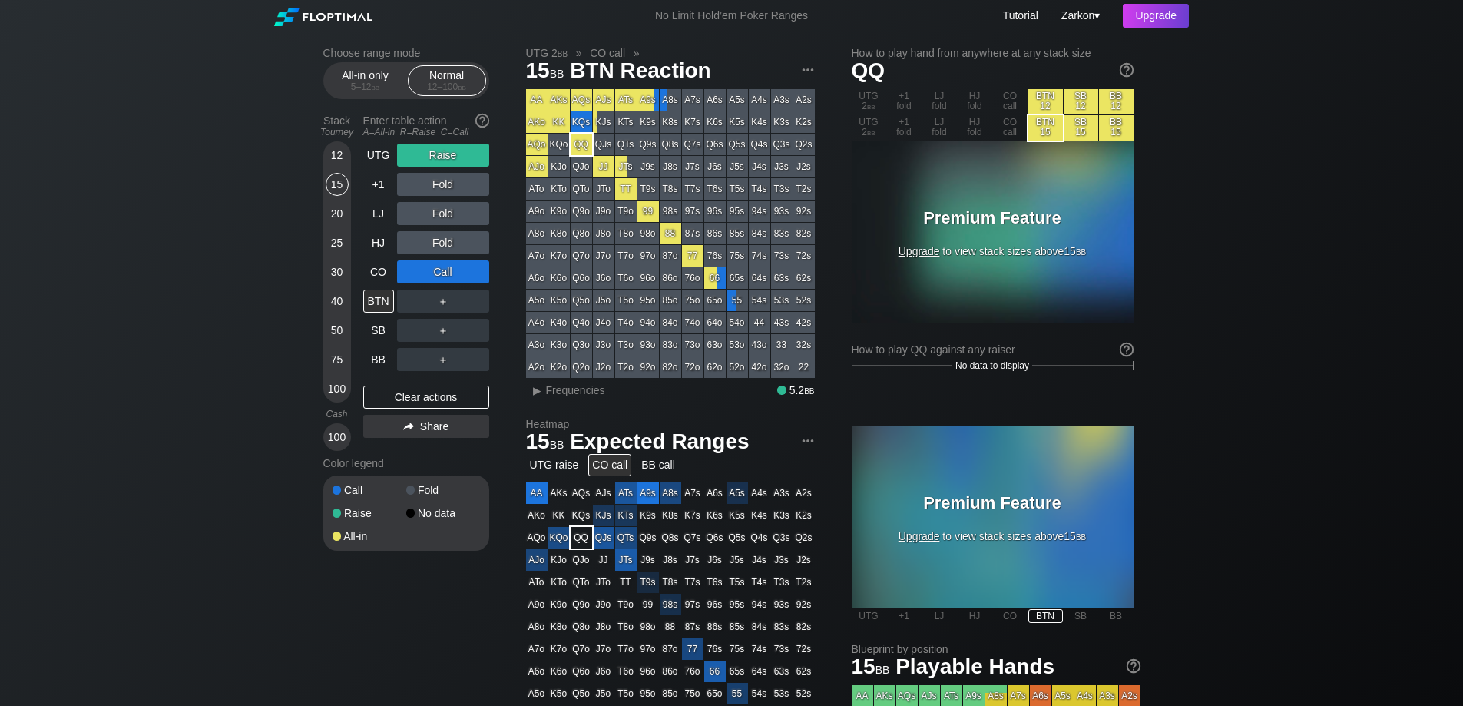
click at [623, 472] on div "CO call" at bounding box center [609, 465] width 43 height 22
click at [543, 465] on div "UTG raise" at bounding box center [554, 465] width 57 height 22
